Goal: Communication & Community: Answer question/provide support

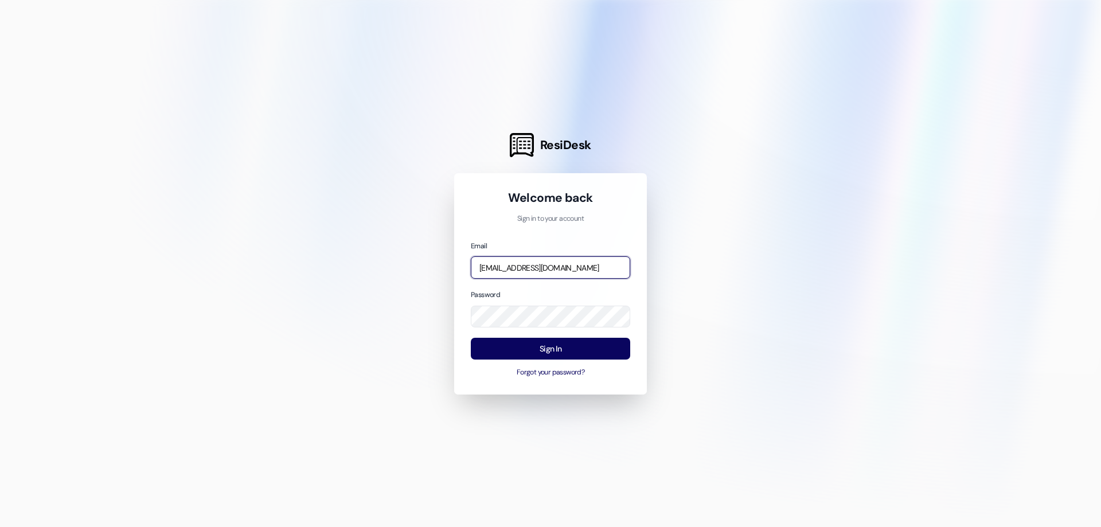
click at [509, 274] on input "[EMAIL_ADDRESS][DOMAIN_NAME]" at bounding box center [550, 267] width 159 height 22
click at [503, 265] on input "[EMAIL_ADDRESS][DOMAIN_NAME]" at bounding box center [550, 267] width 159 height 22
drag, startPoint x: 523, startPoint y: 269, endPoint x: 456, endPoint y: 272, distance: 67.7
click at [456, 272] on div "Welcome back Sign in to your account Email [EMAIL_ADDRESS][DOMAIN_NAME] Passwor…" at bounding box center [550, 283] width 193 height 221
type input "[EMAIL_ADDRESS][DOMAIN_NAME]"
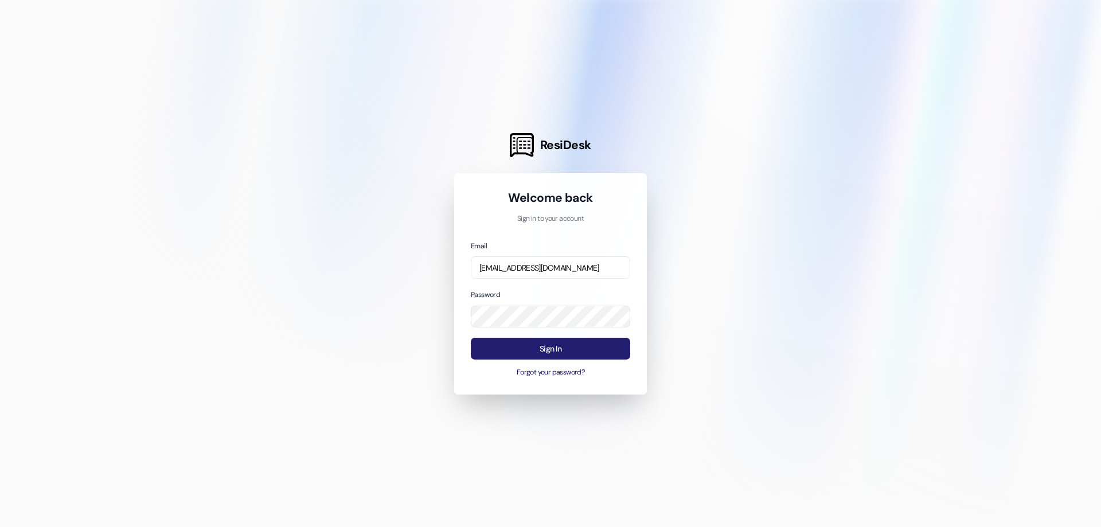
click at [501, 353] on button "Sign In" at bounding box center [550, 349] width 159 height 22
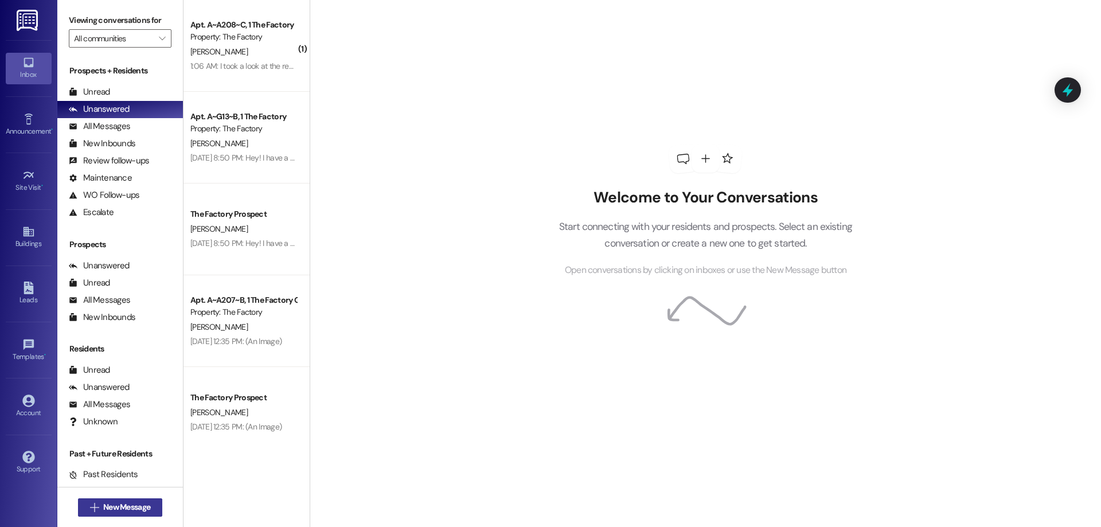
click at [115, 504] on span "New Message" at bounding box center [126, 507] width 47 height 12
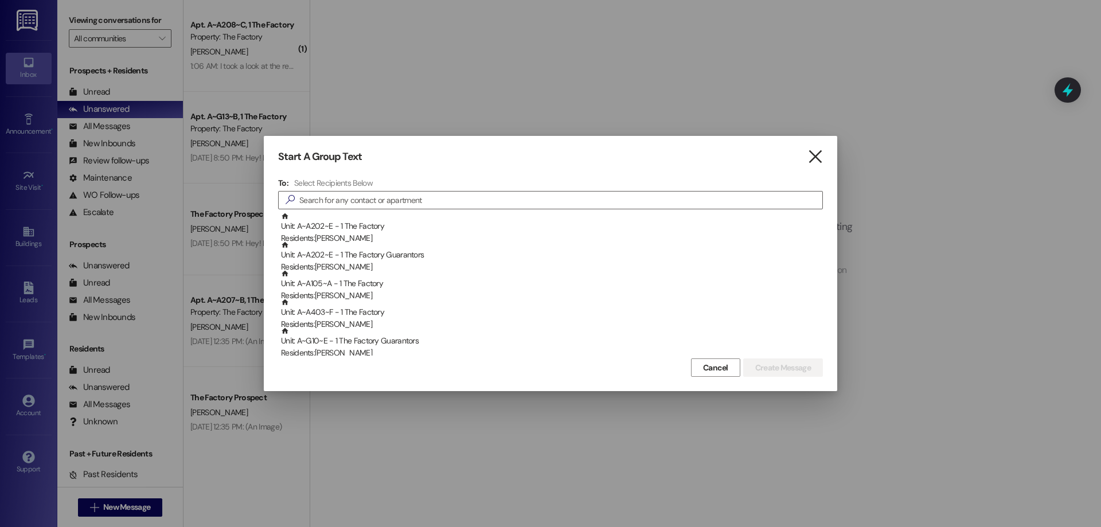
click at [810, 156] on icon "" at bounding box center [814, 157] width 15 height 12
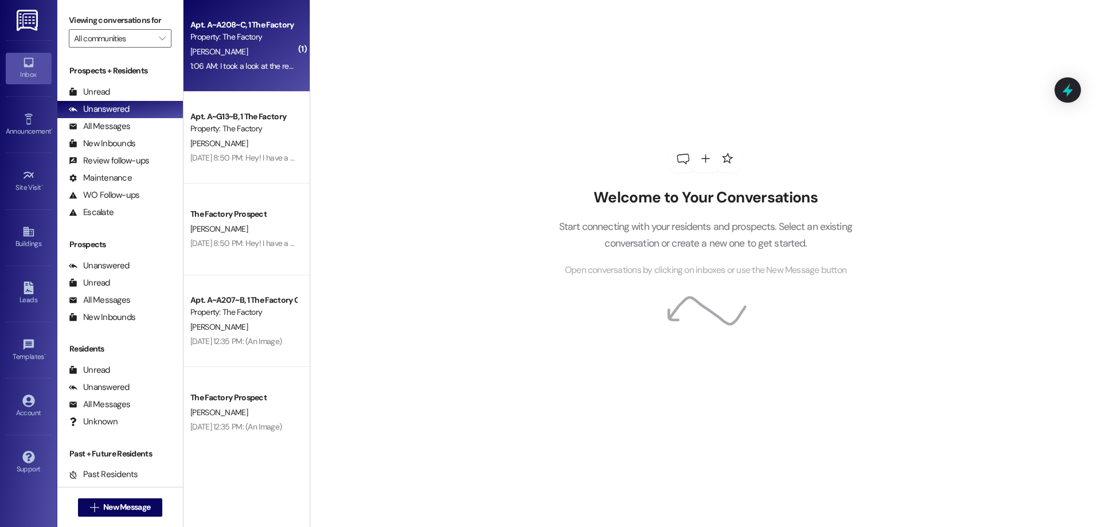
click at [239, 54] on div "[PERSON_NAME]" at bounding box center [243, 52] width 108 height 14
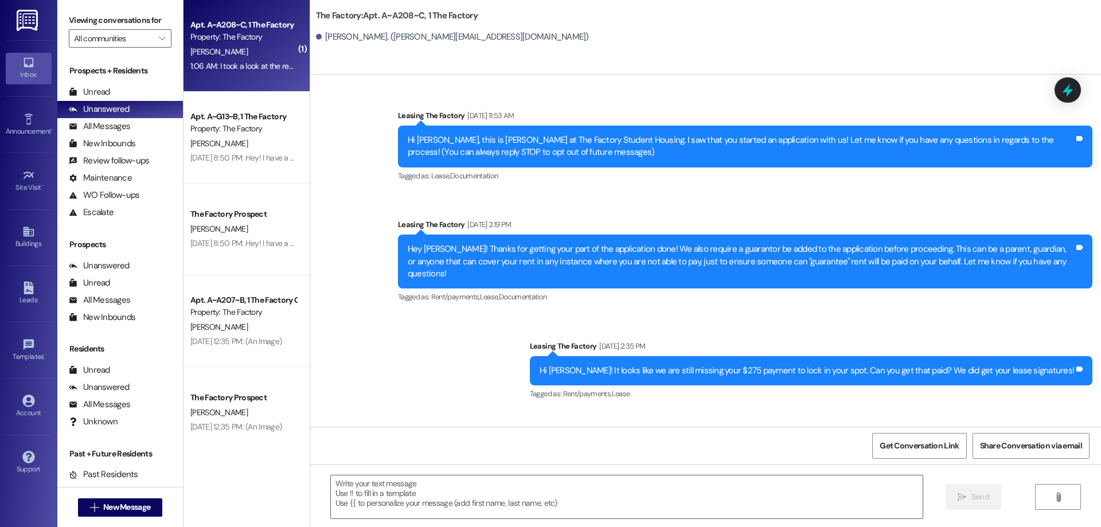
scroll to position [12198, 0]
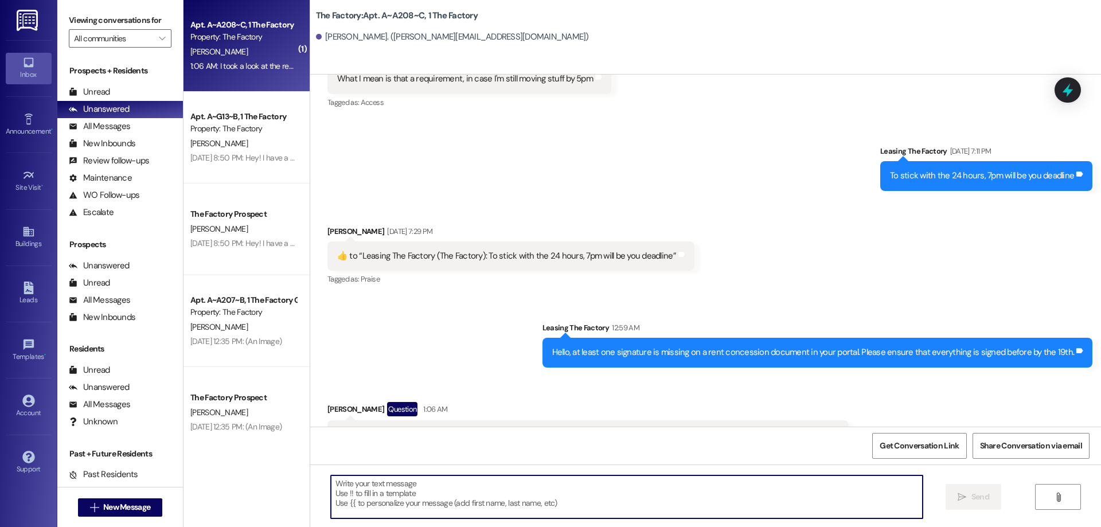
click at [463, 516] on textarea at bounding box center [627, 496] width 592 height 43
type textarea "Have your guarantor take a look!"
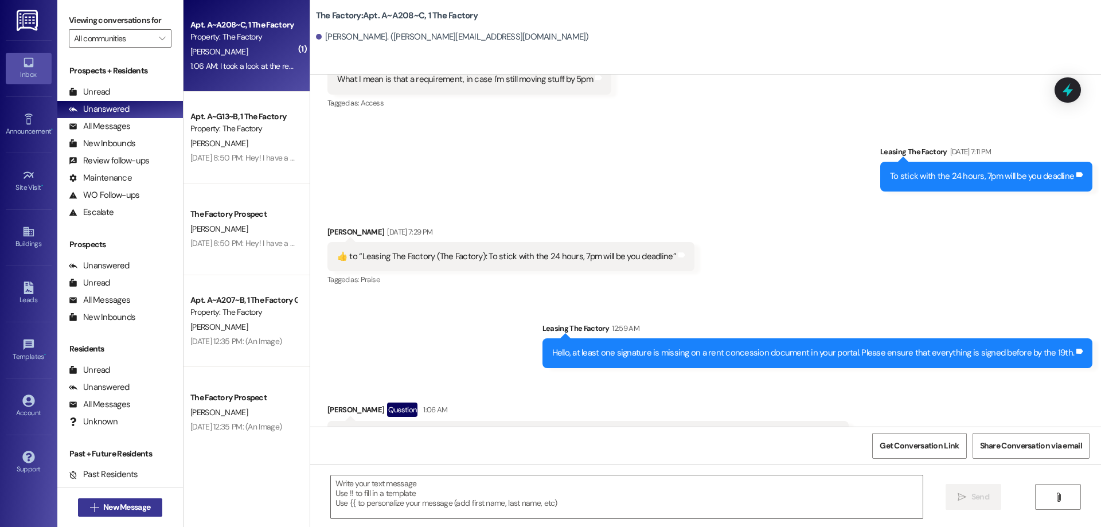
click at [130, 502] on span "New Message" at bounding box center [126, 507] width 47 height 12
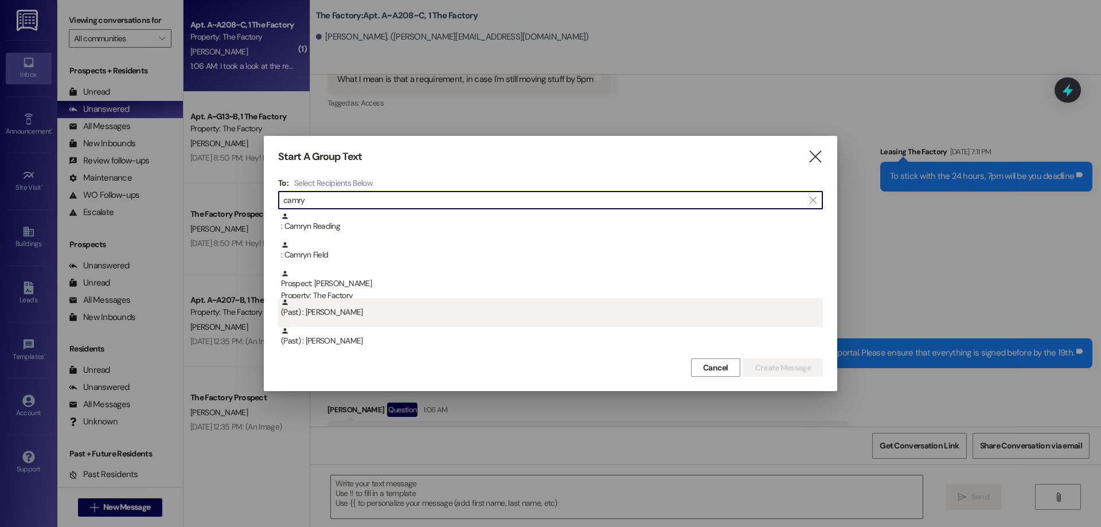
type input "camry"
click at [337, 299] on div "(Past) : [PERSON_NAME]" at bounding box center [552, 308] width 542 height 20
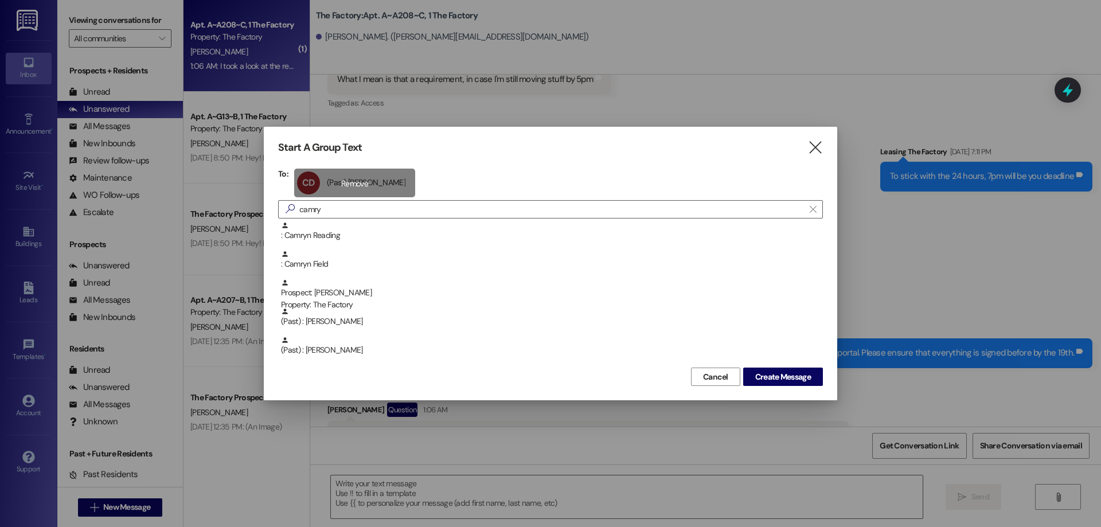
click at [353, 175] on div "CD (Past) [PERSON_NAME] (Past) [PERSON_NAME] click to remove" at bounding box center [354, 183] width 121 height 29
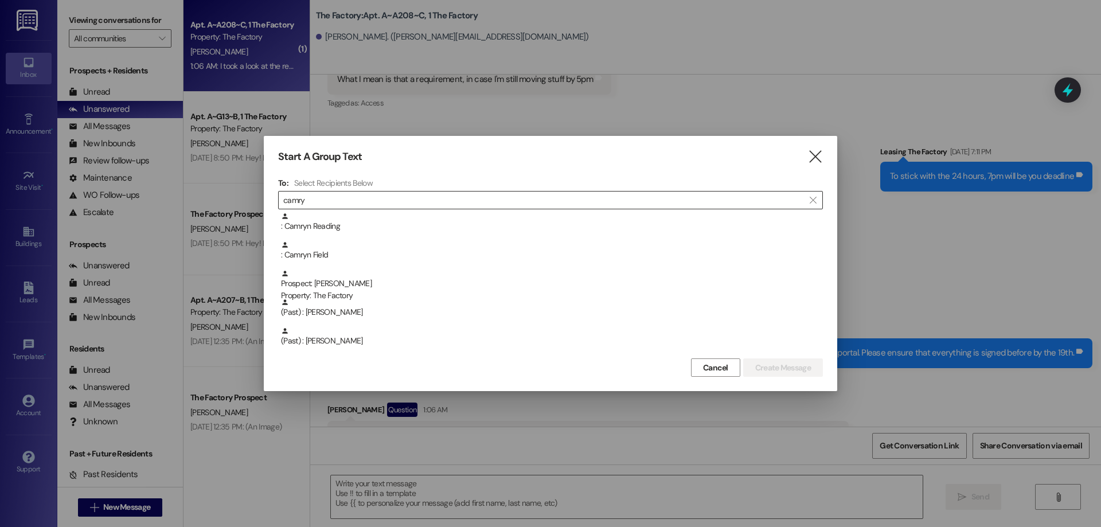
click at [337, 283] on div "Prospect: [PERSON_NAME] Property: The Factory" at bounding box center [552, 285] width 542 height 33
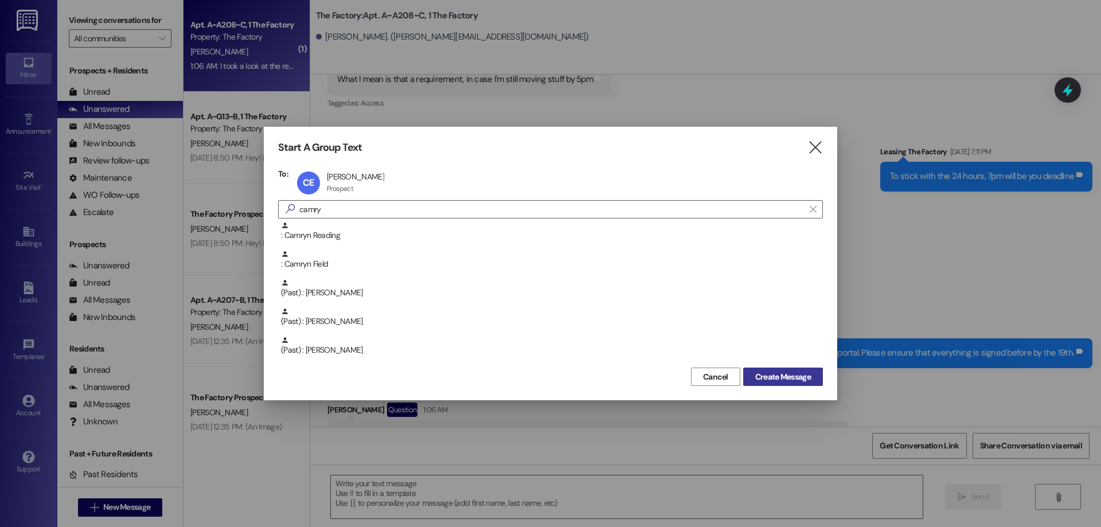
click at [771, 372] on span "Create Message" at bounding box center [783, 377] width 56 height 12
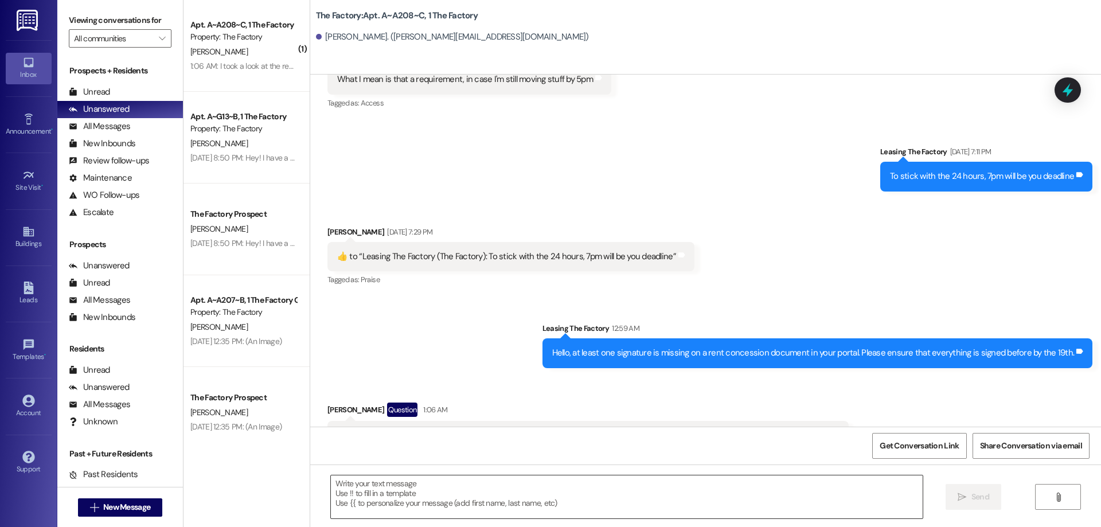
click at [458, 489] on textarea at bounding box center [627, 496] width 592 height 43
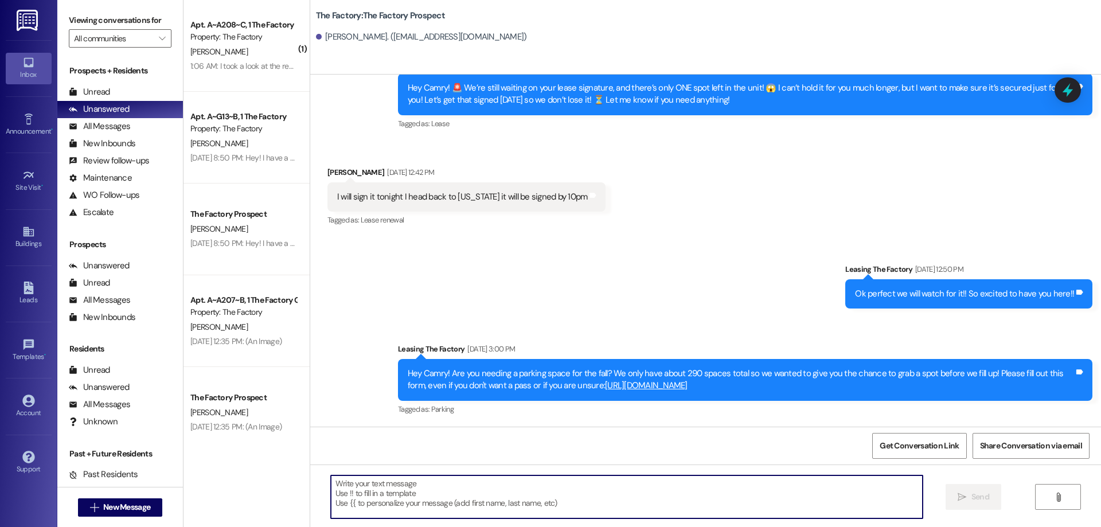
scroll to position [1414, 0]
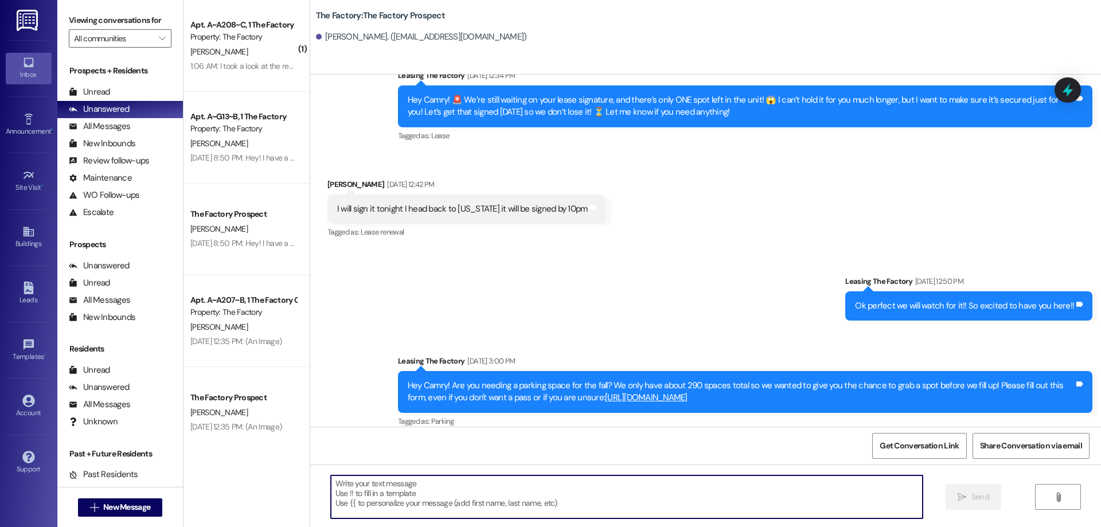
click at [455, 495] on textarea at bounding box center [627, 496] width 592 height 43
type textarea "Hi Camry! Did you move into your unit early?"
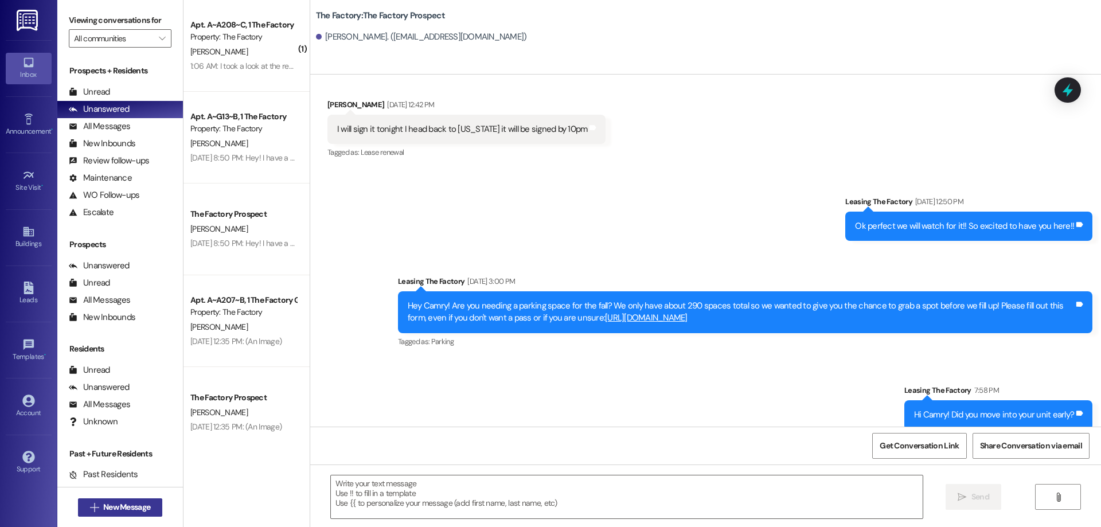
click at [122, 505] on span "New Message" at bounding box center [126, 507] width 47 height 12
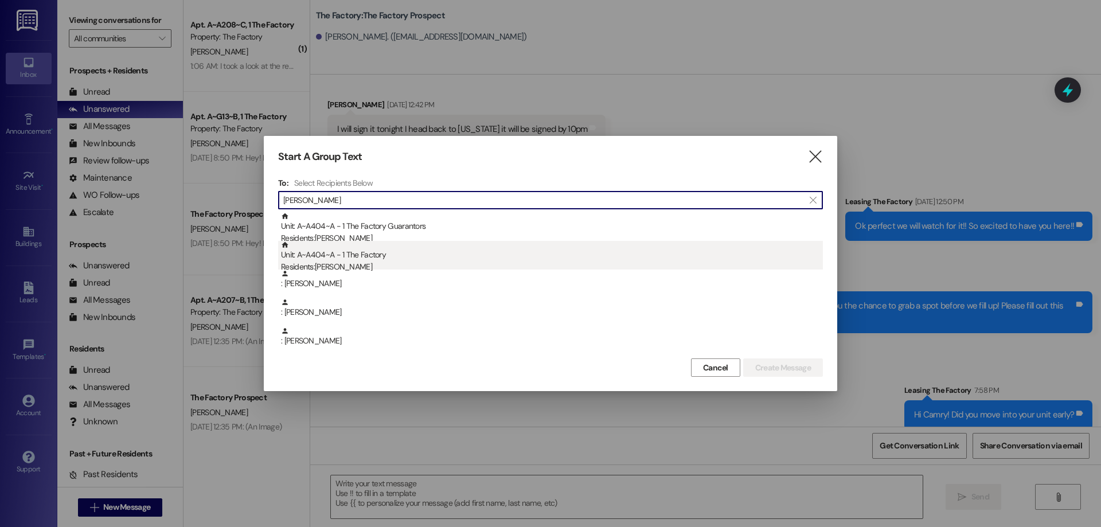
type input "[PERSON_NAME]"
click at [376, 267] on div "Residents: [PERSON_NAME]" at bounding box center [552, 267] width 542 height 12
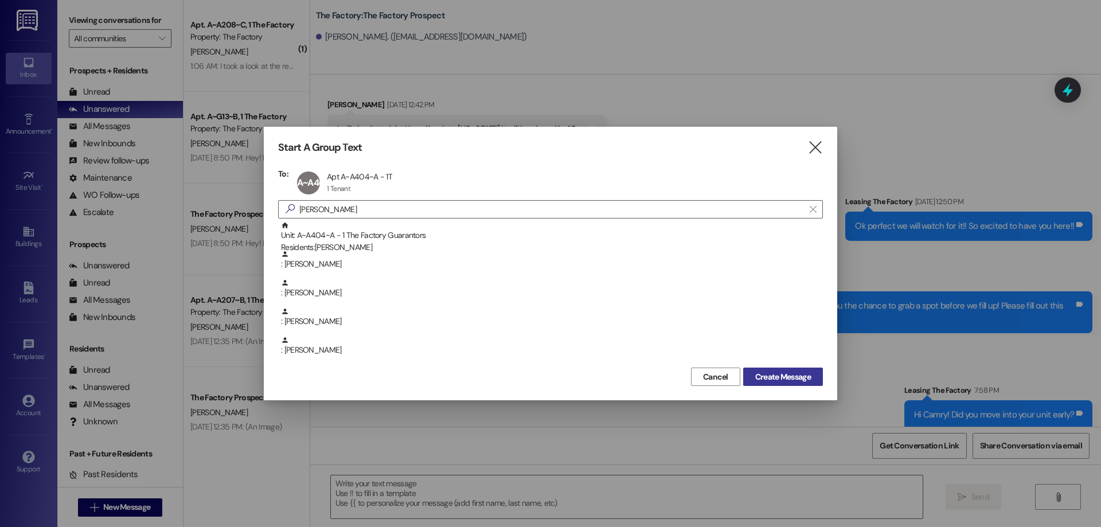
click at [796, 375] on span "Create Message" at bounding box center [783, 377] width 56 height 12
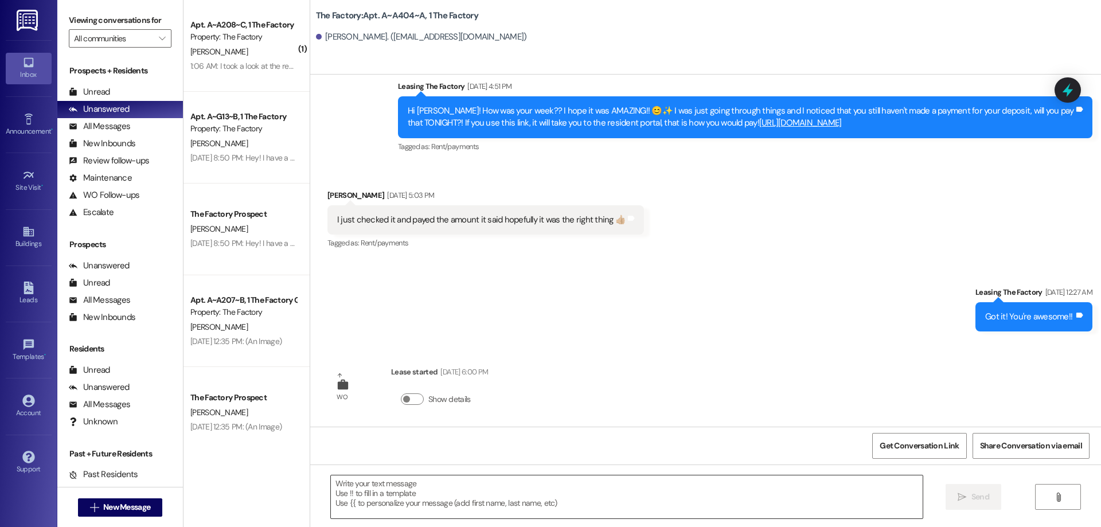
scroll to position [3209, 0]
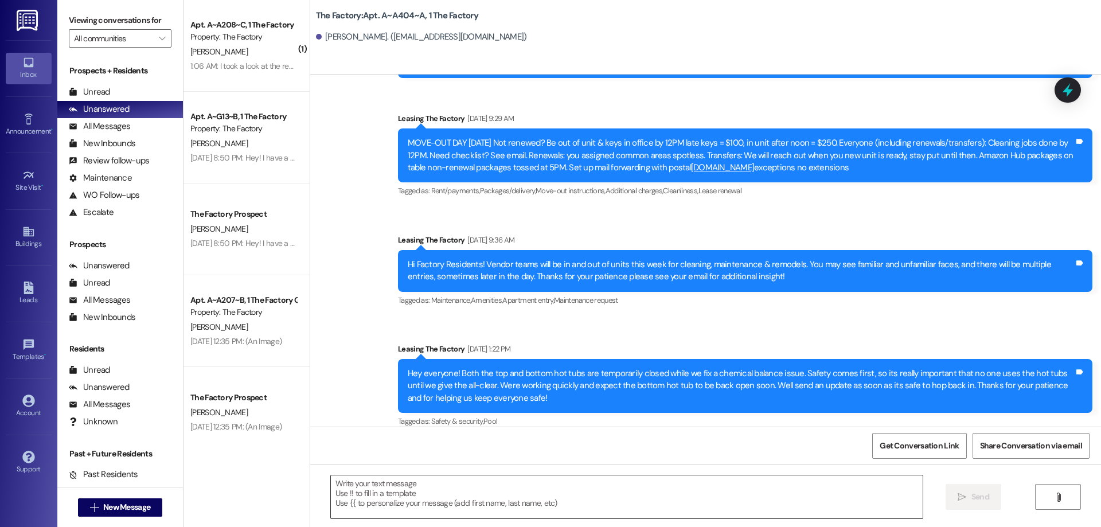
click at [397, 492] on textarea at bounding box center [627, 496] width 592 height 43
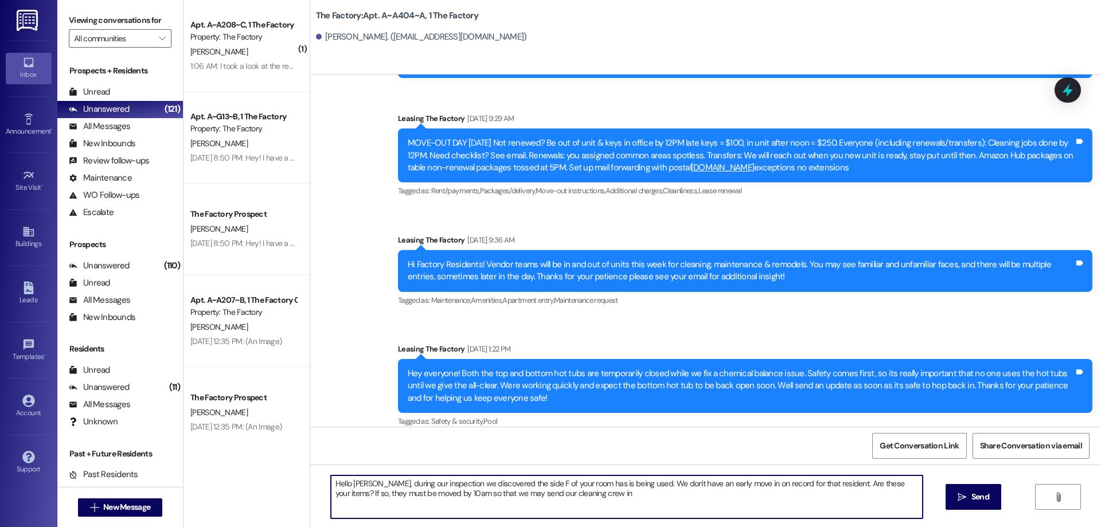
click at [443, 494] on textarea "Hello [PERSON_NAME], during our inspection we discovered the side F of your roo…" at bounding box center [627, 496] width 592 height 43
click at [642, 491] on textarea "Hello [PERSON_NAME], during our inspection we discovered the side F of your roo…" at bounding box center [627, 496] width 592 height 43
type textarea "Hello [PERSON_NAME], during our inspection we discovered the side F of your roo…"
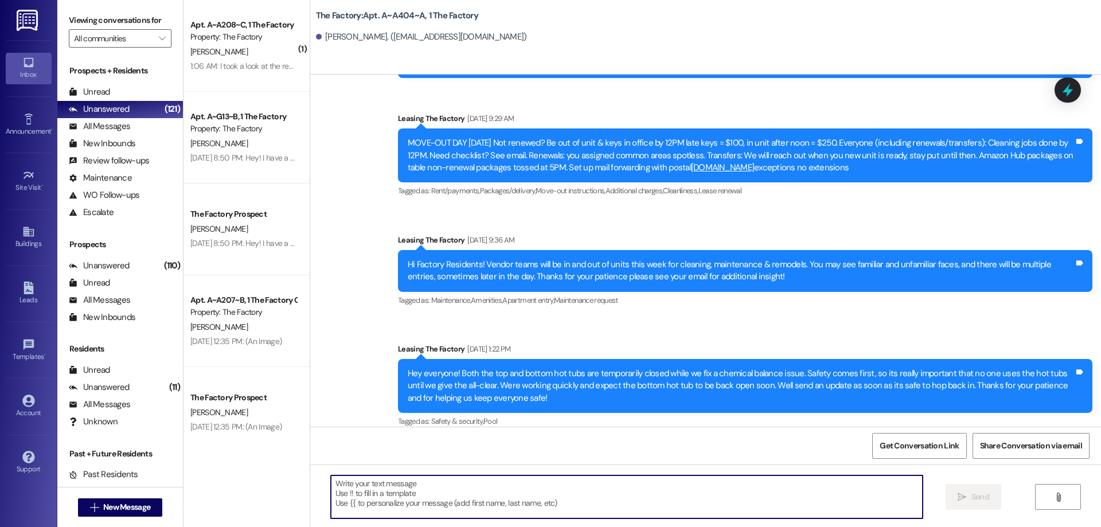
scroll to position [3301, 0]
